Goal: Task Accomplishment & Management: Complete application form

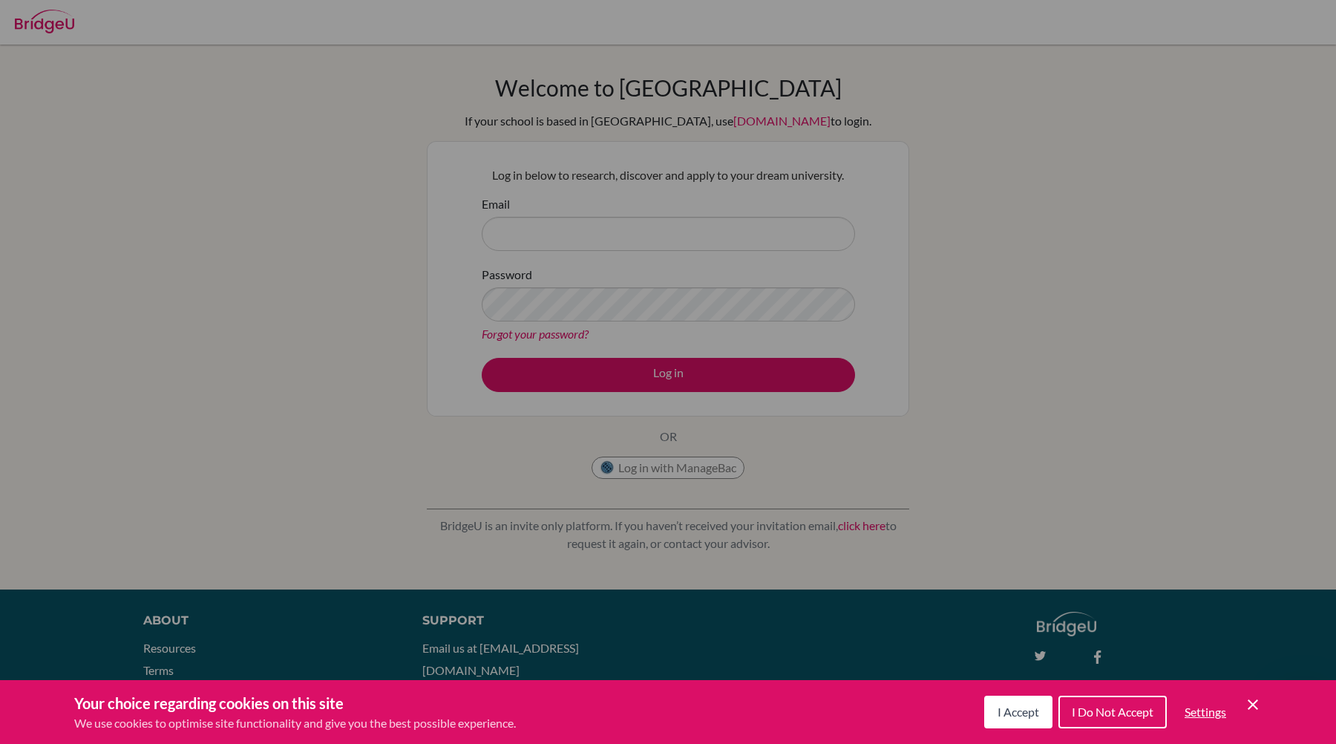
click at [1022, 609] on button "I Accept" at bounding box center [1018, 711] width 68 height 33
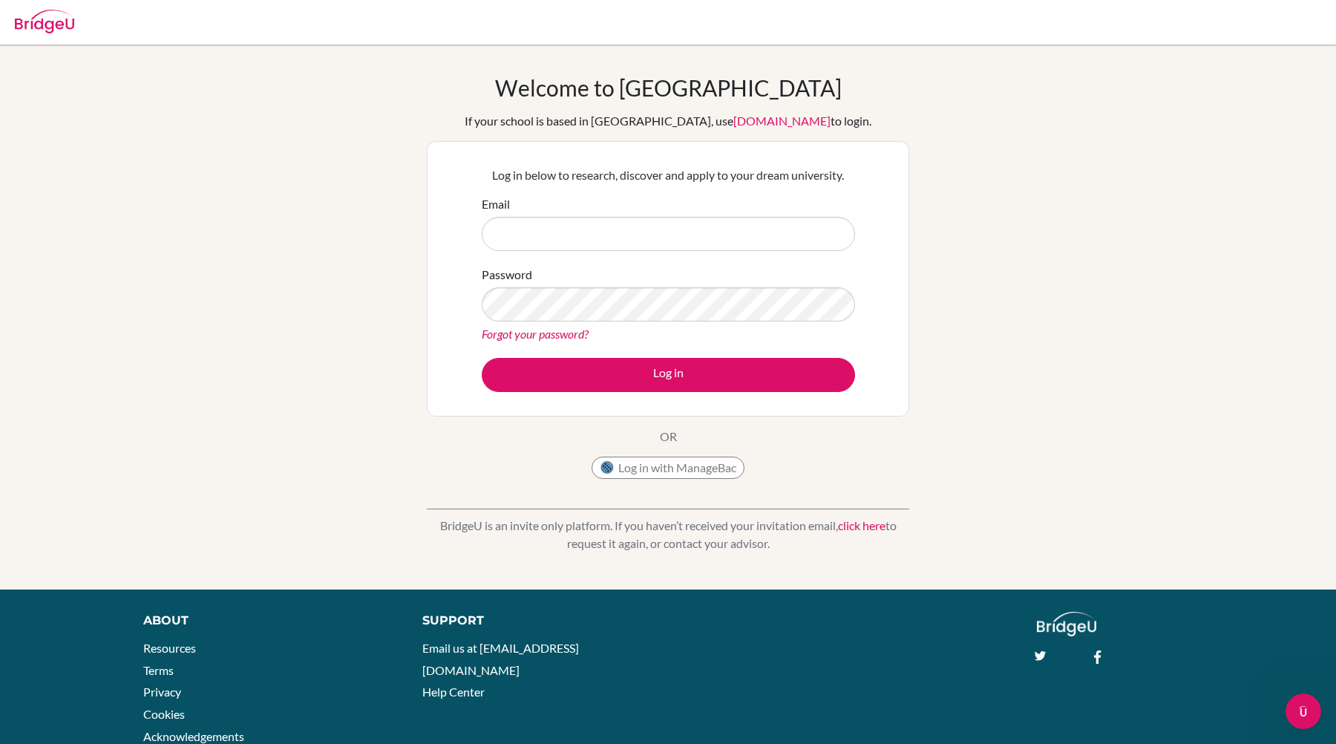
click at [737, 212] on div "Email" at bounding box center [668, 223] width 373 height 56
click at [734, 223] on input "Email" at bounding box center [668, 234] width 373 height 34
click at [338, 324] on div "Welcome to [GEOGRAPHIC_DATA] If your school is based in [GEOGRAPHIC_DATA], use …" at bounding box center [668, 316] width 1336 height 485
click at [623, 243] on input "Email" at bounding box center [668, 234] width 373 height 34
type input "[EMAIL_ADDRESS][DOMAIN_NAME]"
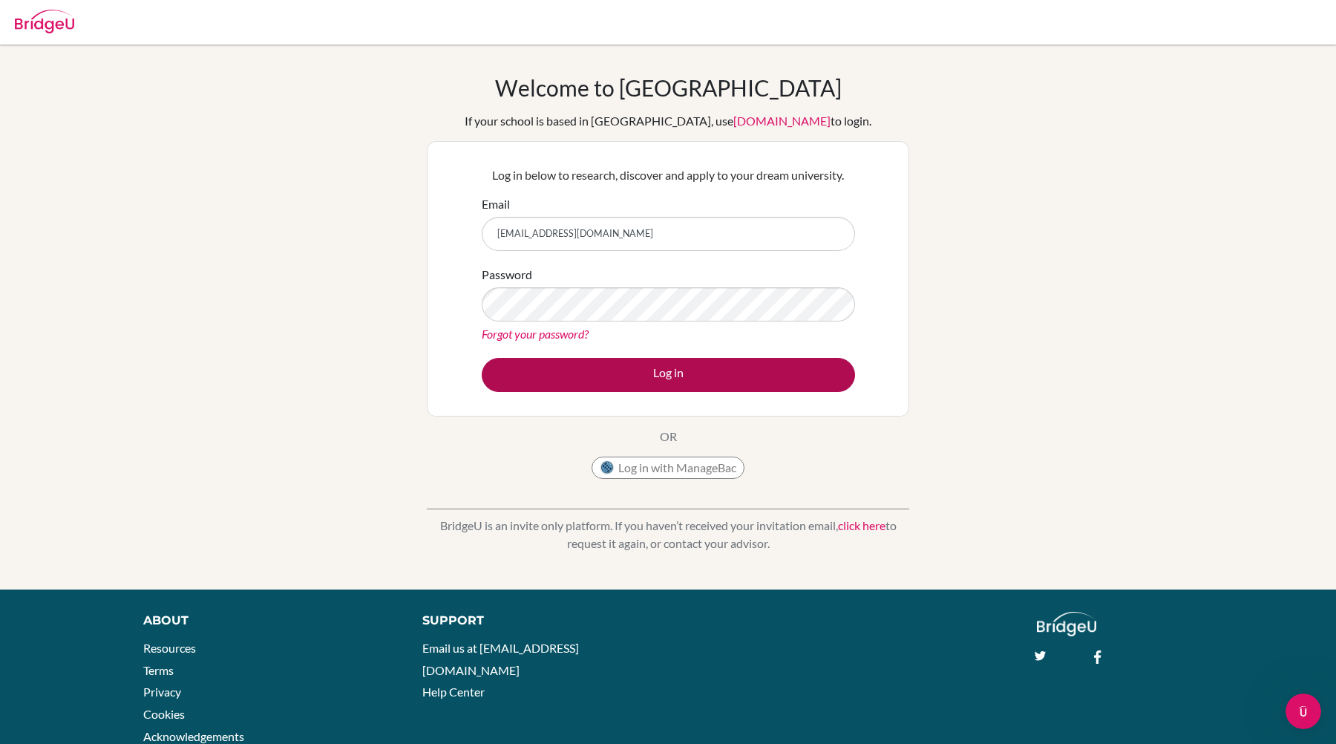
click at [804, 381] on button "Log in" at bounding box center [668, 375] width 373 height 34
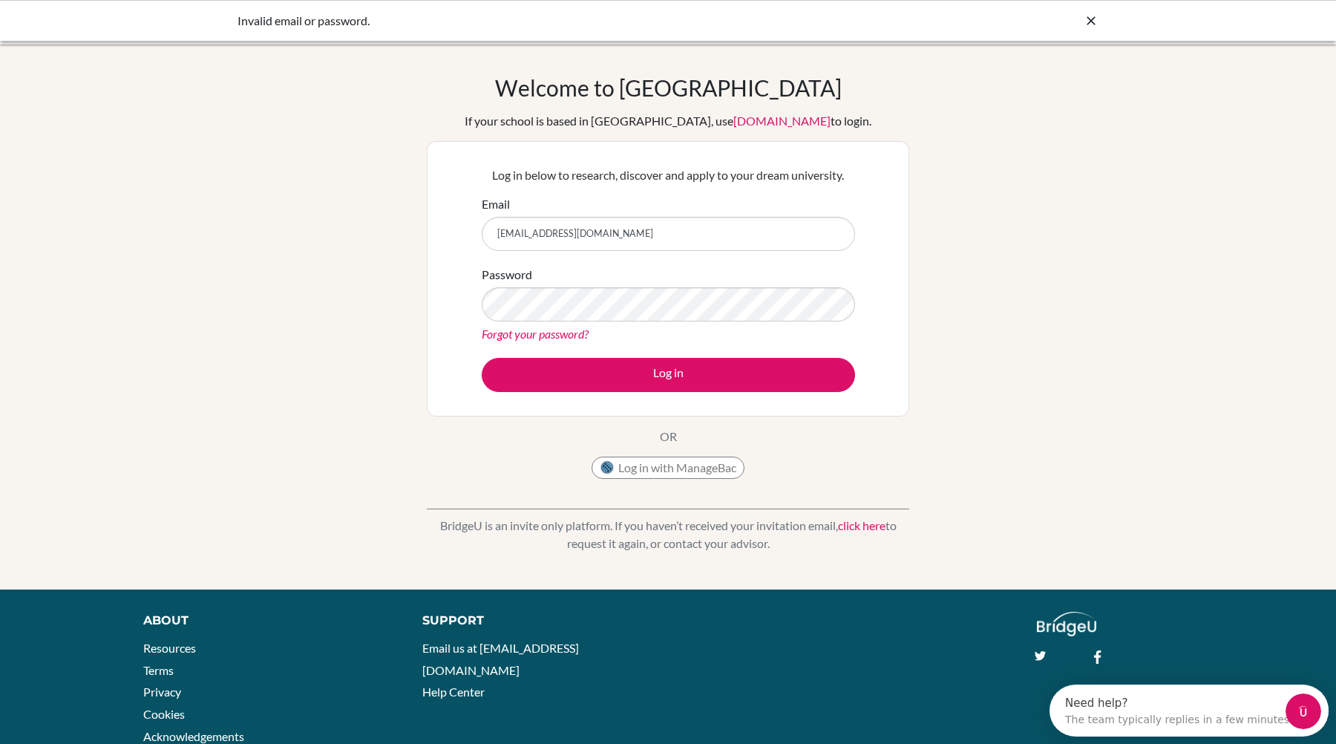
click at [1044, 404] on div "Welcome to BridgeU If your school is based in China, use app.bridge-u.com.cn to…" at bounding box center [668, 316] width 1336 height 485
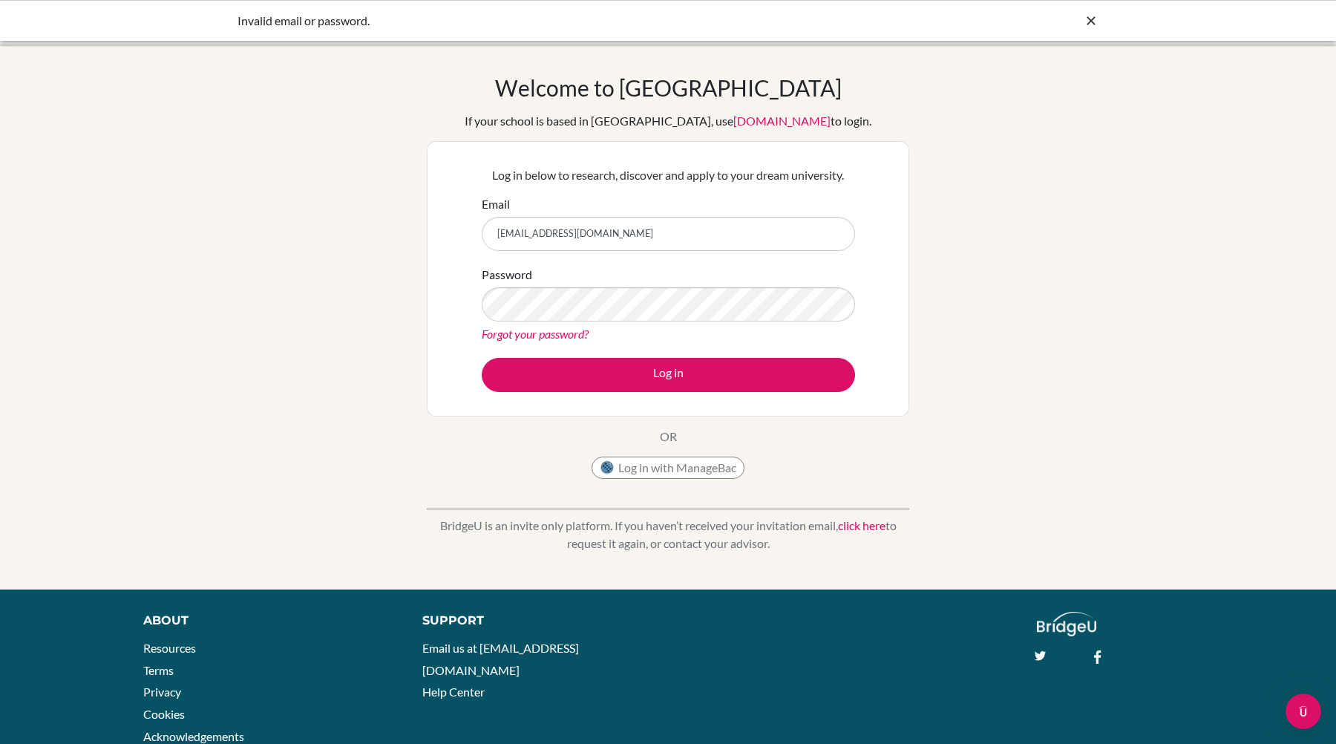
click at [251, 324] on div "Welcome to BridgeU If your school is based in China, use app.bridge-u.com.cn to…" at bounding box center [668, 316] width 1336 height 485
click at [668, 374] on button "Log in" at bounding box center [668, 375] width 373 height 34
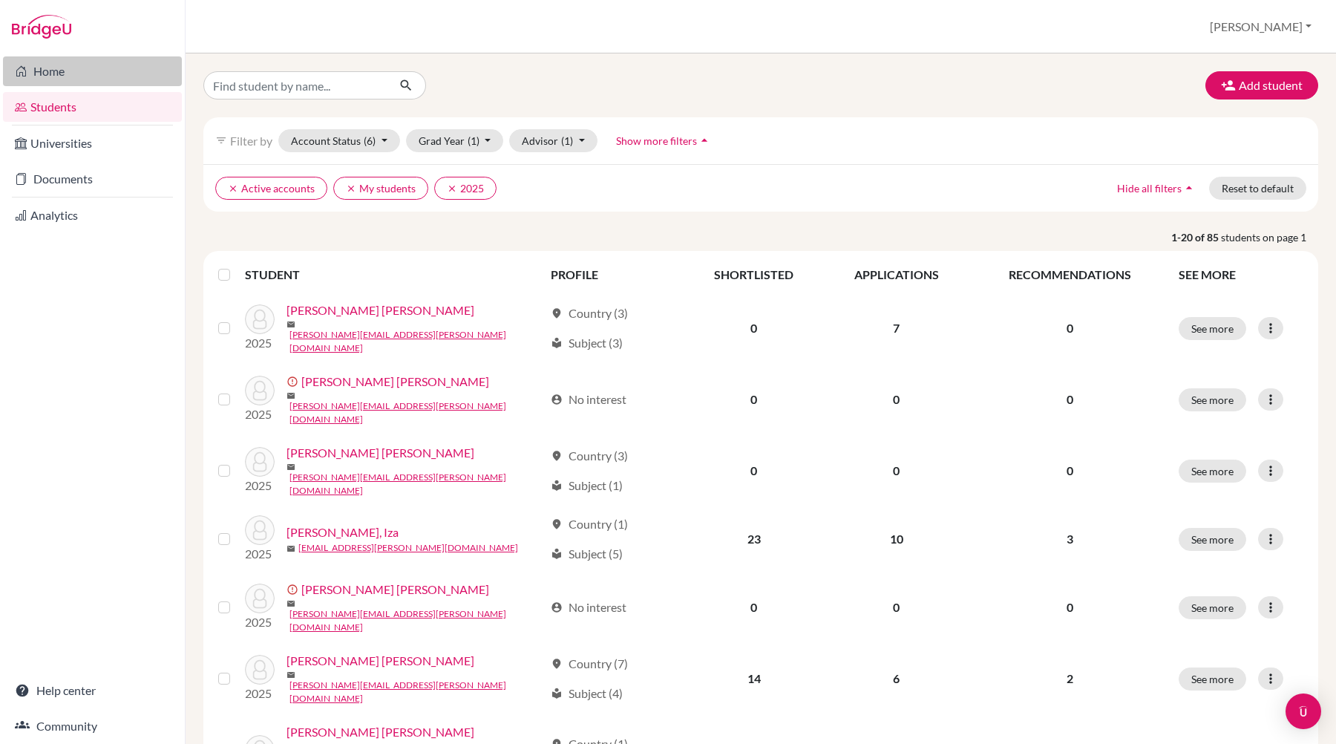
click at [53, 76] on link "Home" at bounding box center [92, 71] width 179 height 30
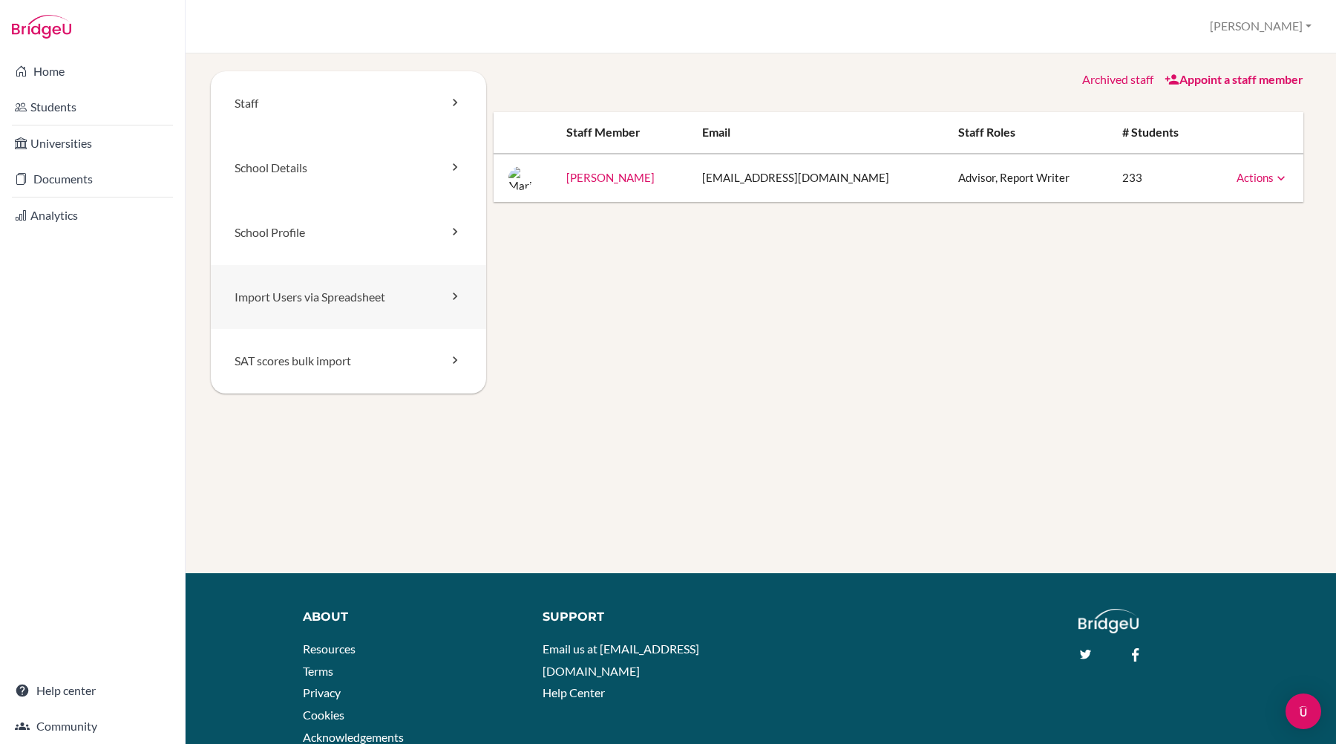
click at [360, 296] on link "Import Users via Spreadsheet" at bounding box center [348, 297] width 275 height 65
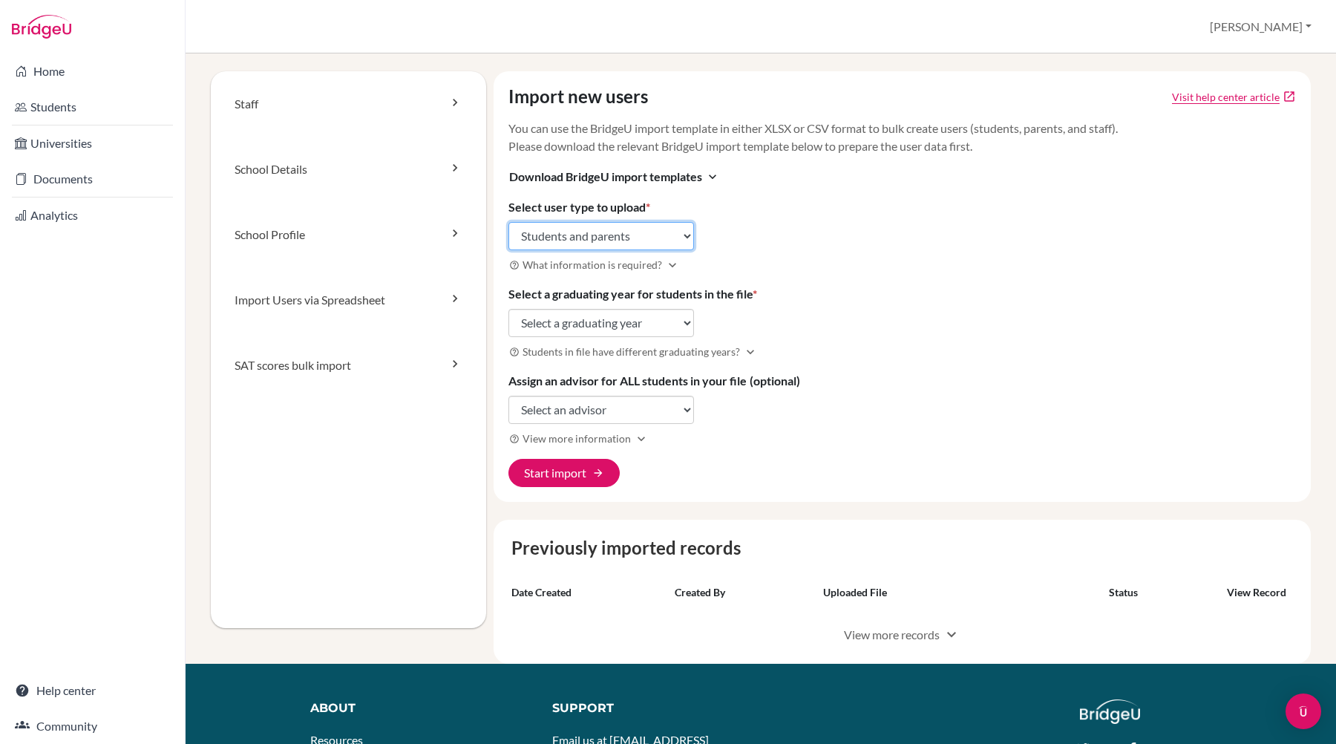
select select "students"
select select "2026"
select select "student_parents"
select select "308273"
click at [792, 462] on div "Import new users Visit help center article open_in_new You can use the BridgeU …" at bounding box center [903, 286] width 818 height 430
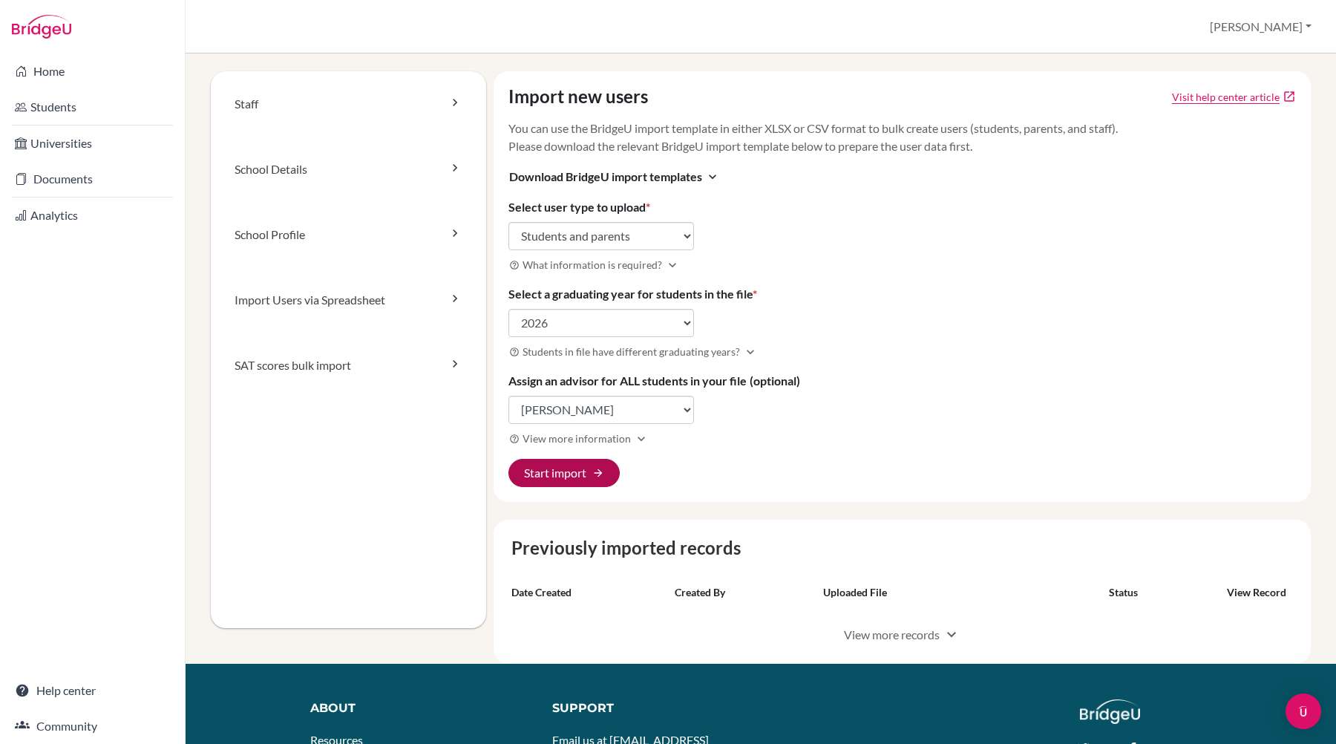
click at [574, 474] on button "Start import arrow_forward" at bounding box center [563, 473] width 111 height 28
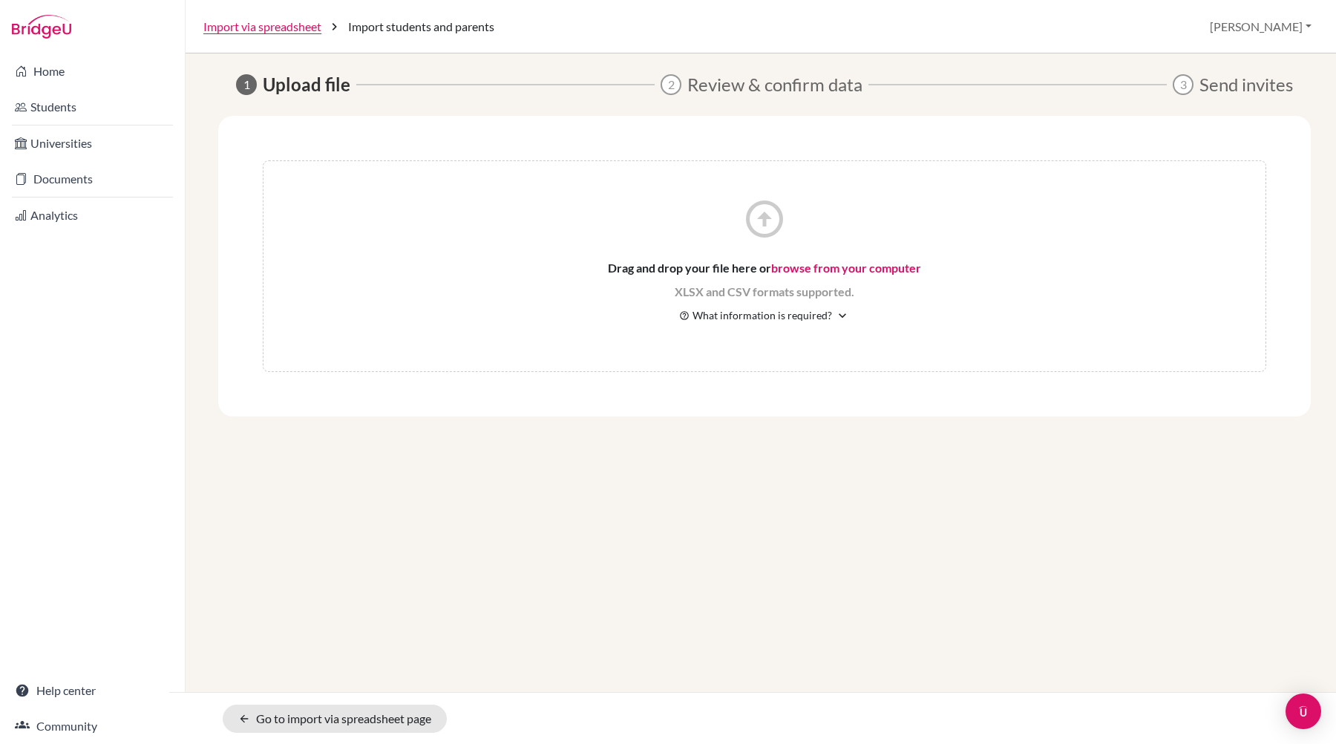
click at [817, 313] on span "What information is required?" at bounding box center [762, 315] width 140 height 16
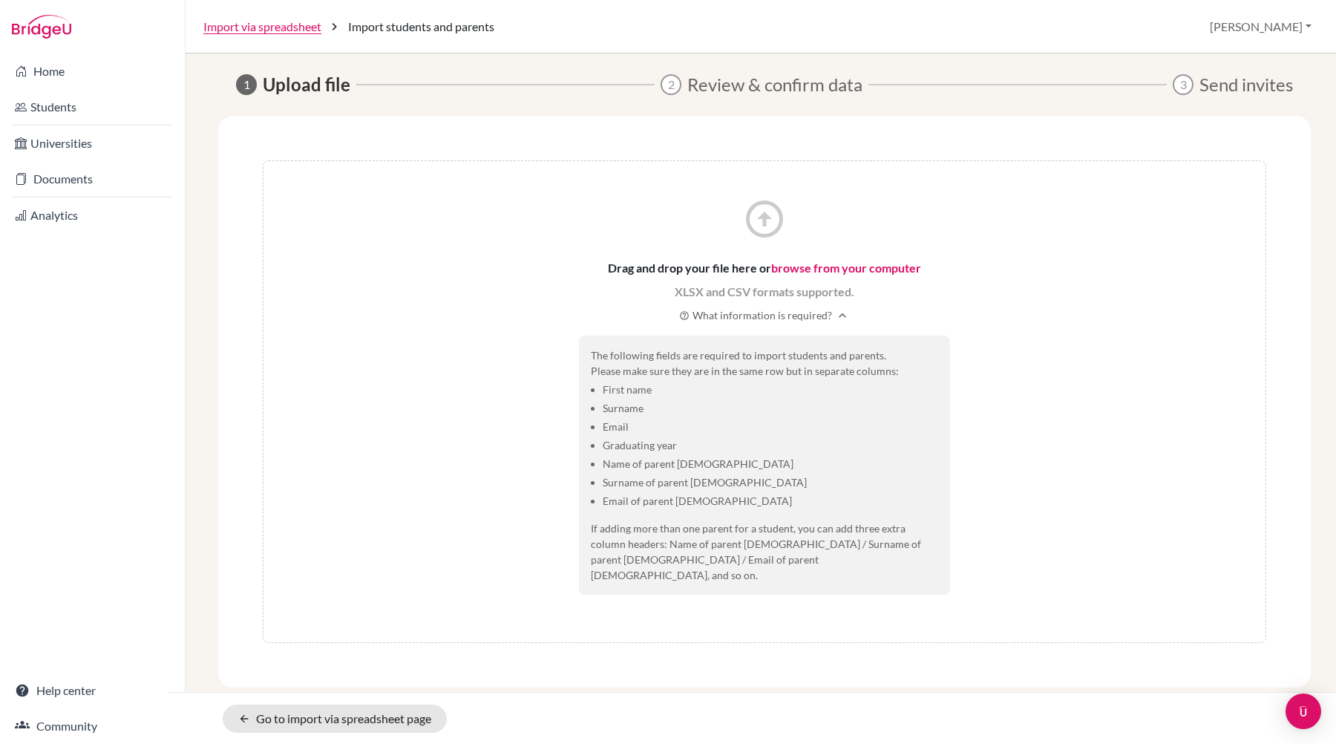
click at [1127, 398] on div "arrow_circle_up Drag and drop your file here or browse from your computer XLSX …" at bounding box center [764, 401] width 1003 height 482
